Goal: Task Accomplishment & Management: Manage account settings

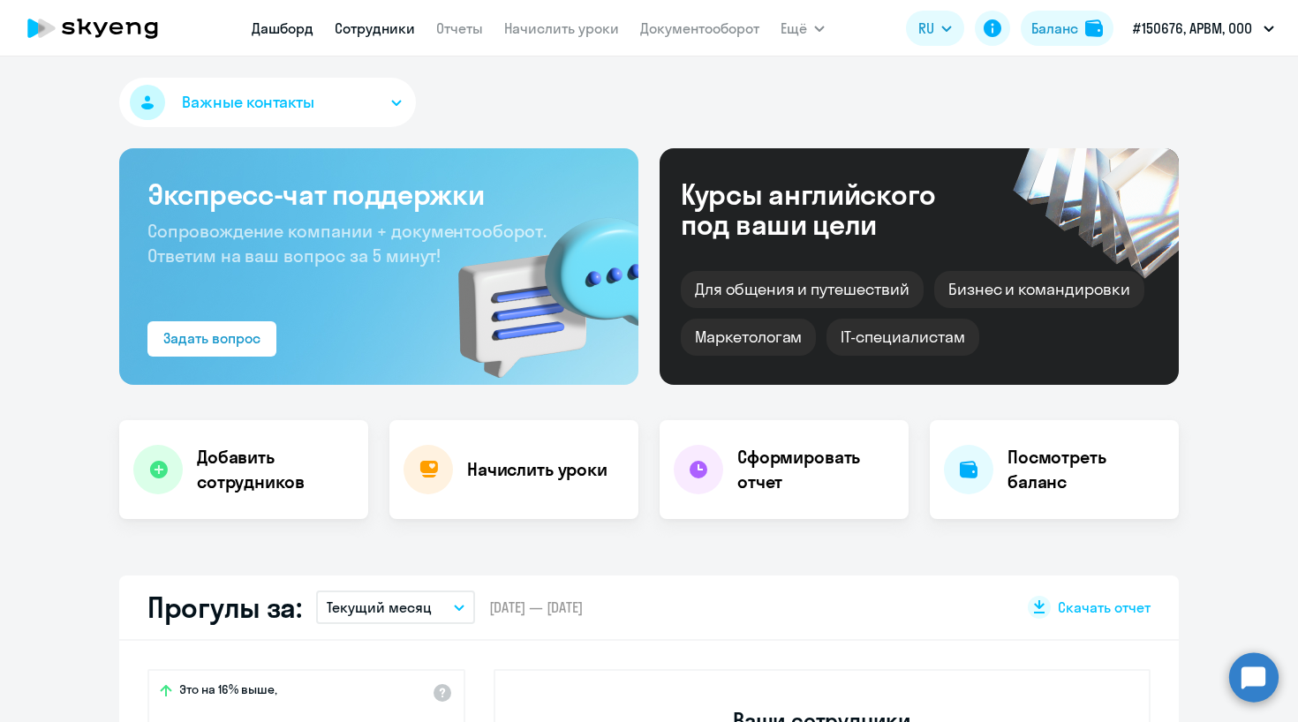
click at [376, 26] on link "Сотрудники" at bounding box center [375, 28] width 80 height 18
select select "30"
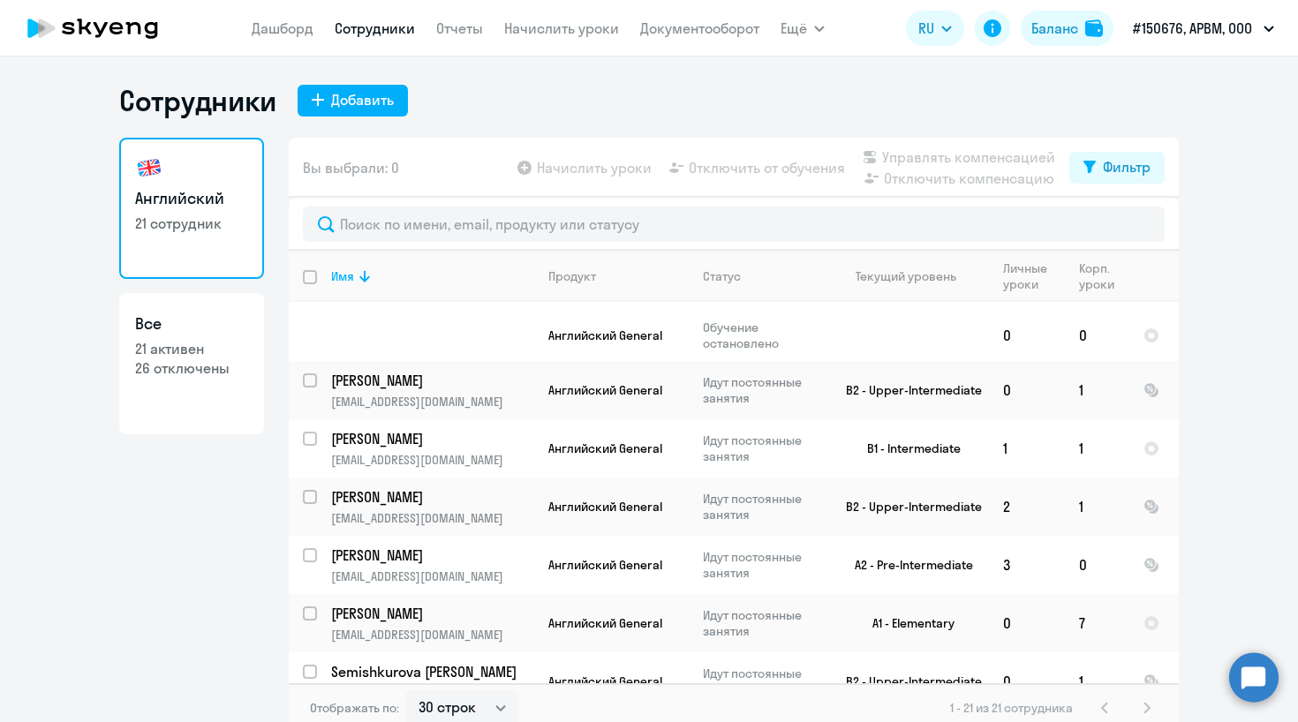
scroll to position [11, 0]
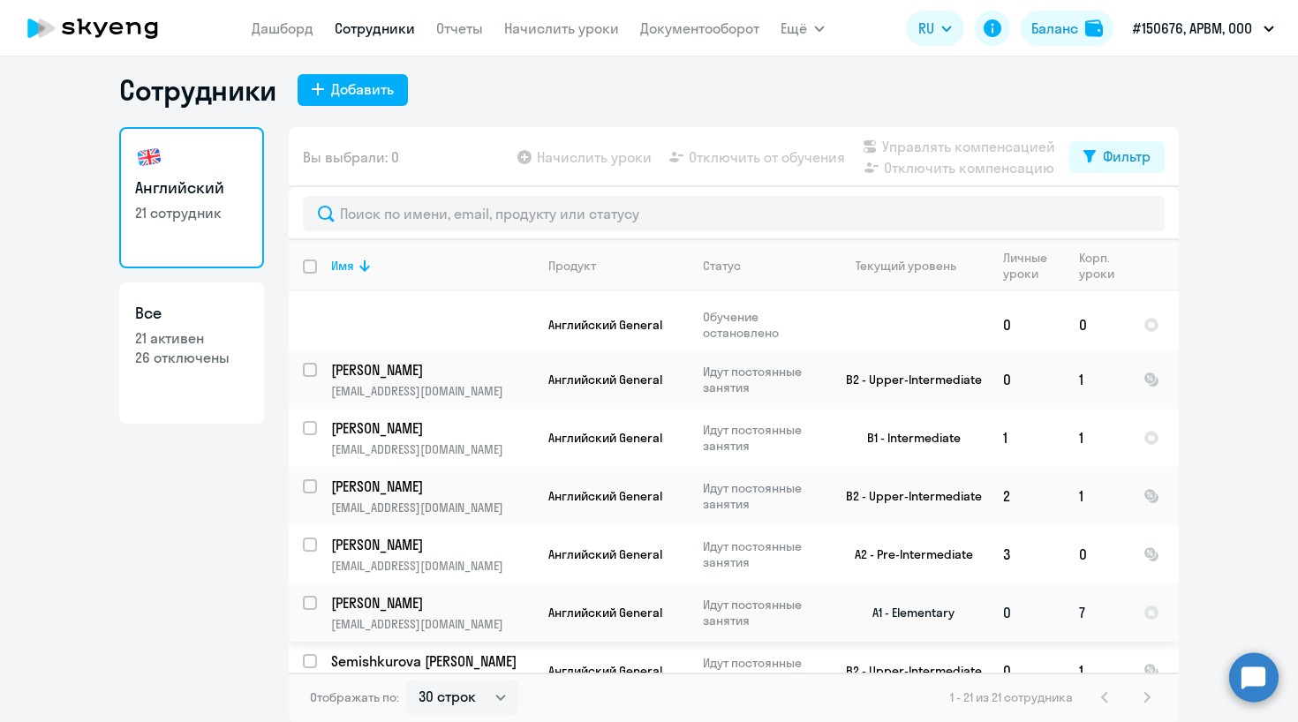
click at [313, 596] on input "select row 40800751" at bounding box center [320, 613] width 35 height 35
checkbox input "true"
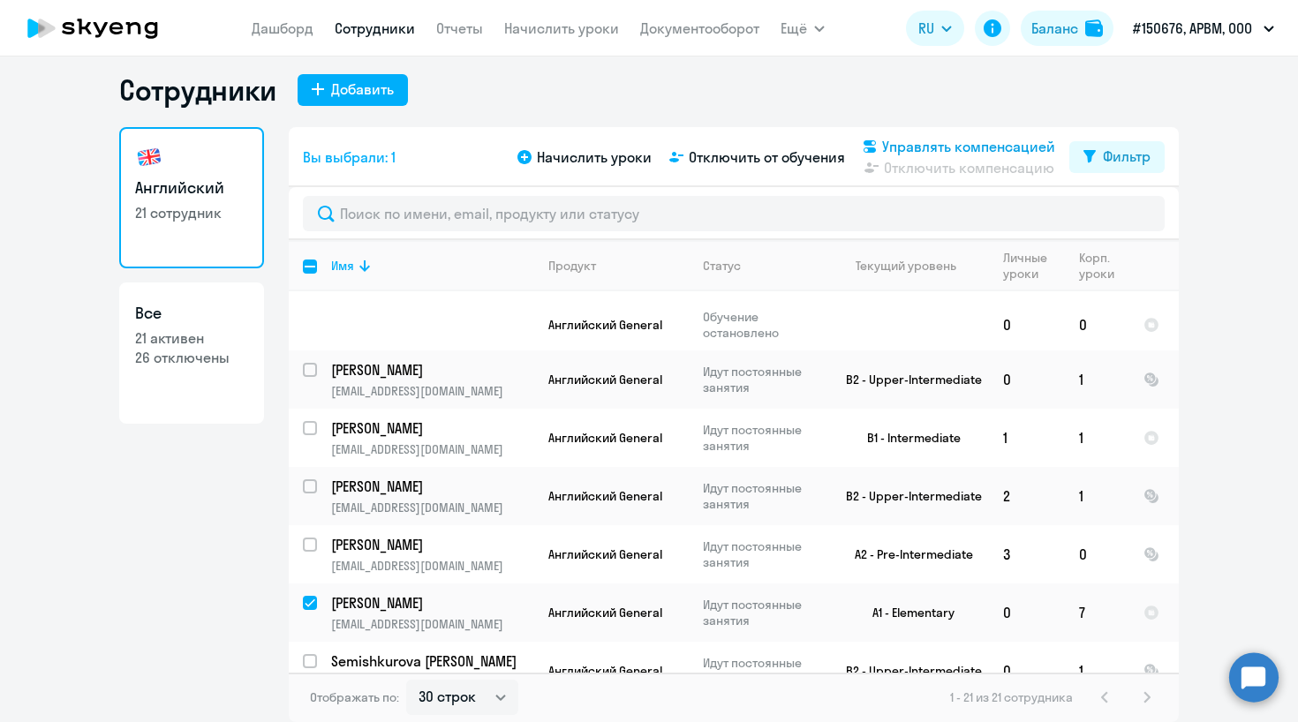
click at [900, 148] on span "Управлять компенсацией" at bounding box center [968, 146] width 173 height 21
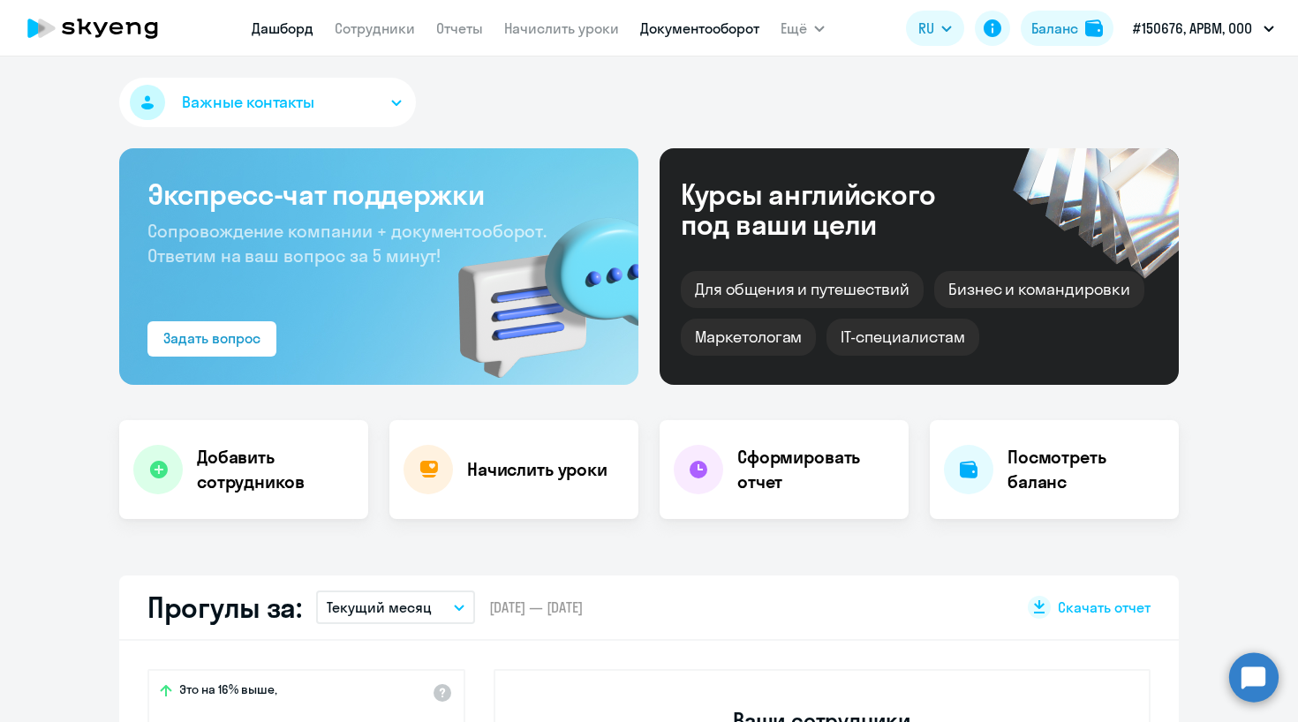
click at [682, 35] on link "Документооборот" at bounding box center [699, 28] width 119 height 18
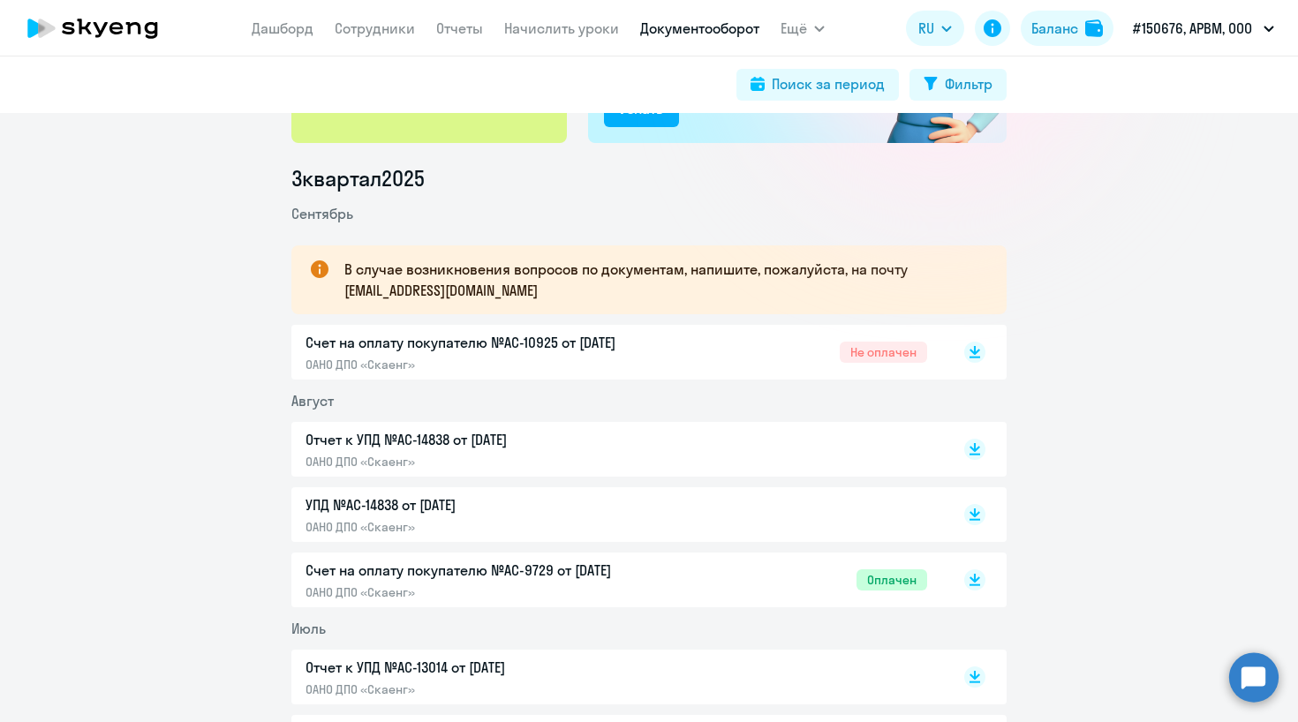
scroll to position [210, 0]
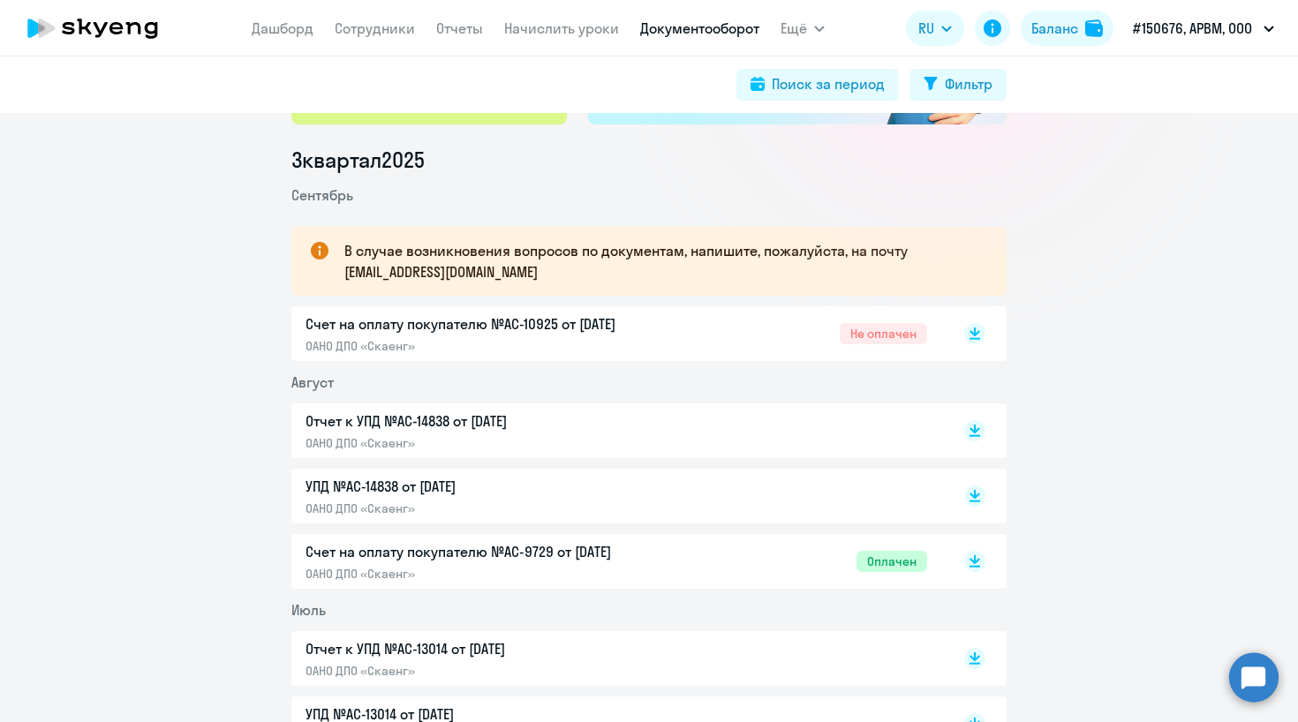
click at [534, 428] on p "Отчет к УПД №AC-14838 от 31.08.2025" at bounding box center [490, 420] width 371 height 21
